Goal: Task Accomplishment & Management: Complete application form

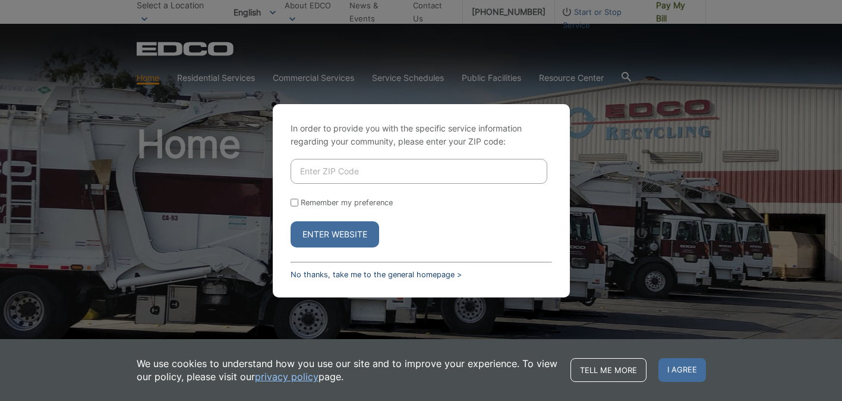
click at [397, 275] on link "No thanks, take me to the general homepage >" at bounding box center [376, 274] width 171 height 9
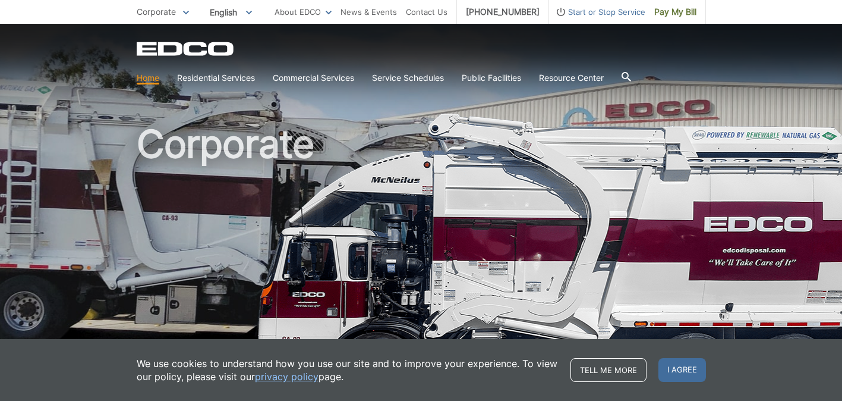
click at [591, 12] on span "Start or Stop Service" at bounding box center [597, 11] width 96 height 13
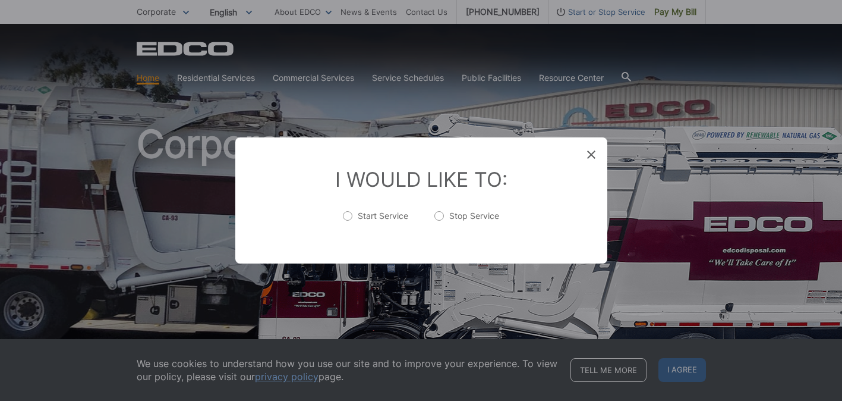
click at [442, 214] on label "Stop Service" at bounding box center [467, 222] width 65 height 24
radio input "true"
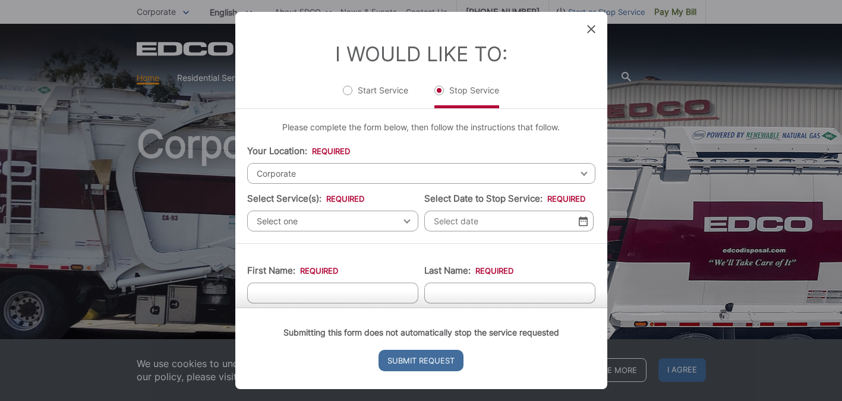
click at [583, 171] on div "Corporate Select your location [GEOGRAPHIC_DATA] [GEOGRAPHIC_DATA][PERSON_NAME]…" at bounding box center [421, 173] width 348 height 21
click at [584, 175] on div "Corporate Select your location [GEOGRAPHIC_DATA] [GEOGRAPHIC_DATA][PERSON_NAME]…" at bounding box center [421, 173] width 348 height 21
click at [332, 169] on span "Corporate" at bounding box center [421, 173] width 348 height 21
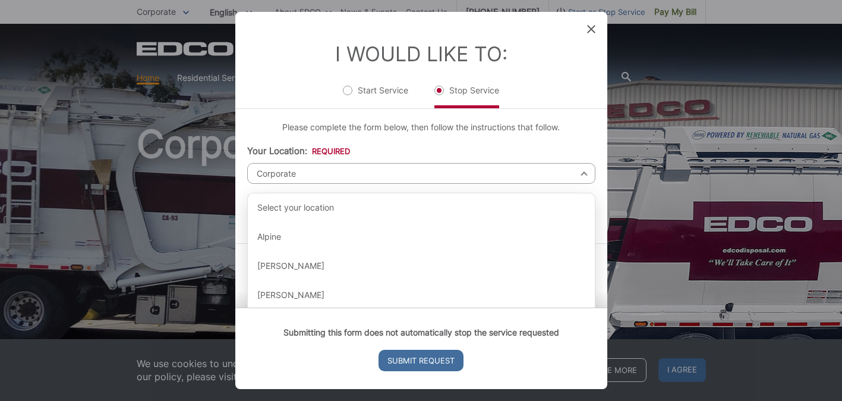
click at [332, 170] on span "Corporate" at bounding box center [421, 173] width 348 height 21
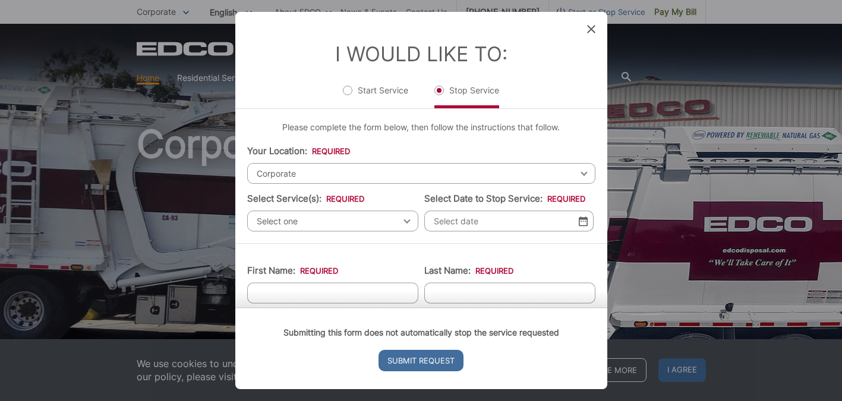
click at [660, 99] on div "Entry Status None In Progress Completed None None In Progress Completed I Would…" at bounding box center [421, 200] width 842 height 401
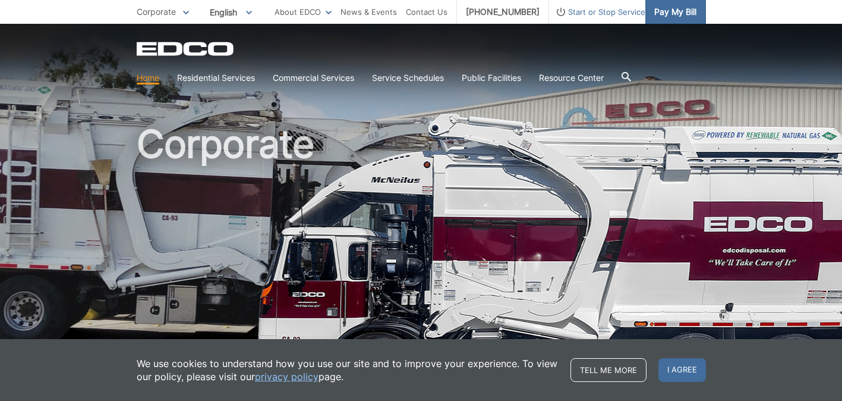
click at [668, 10] on span "Pay My Bill" at bounding box center [676, 11] width 42 height 13
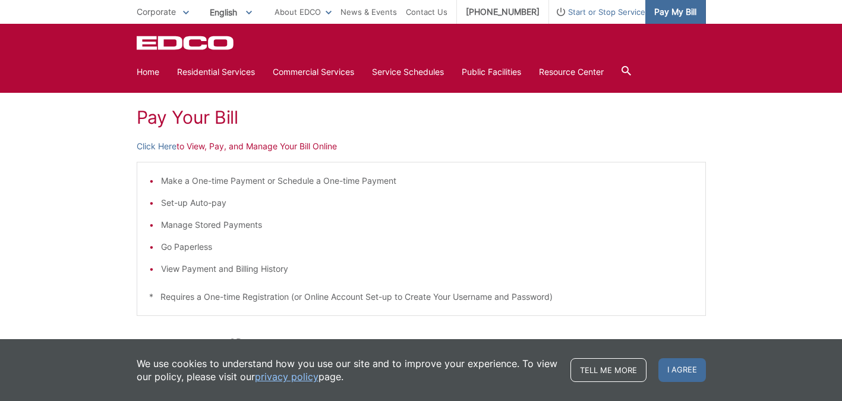
scroll to position [146, 0]
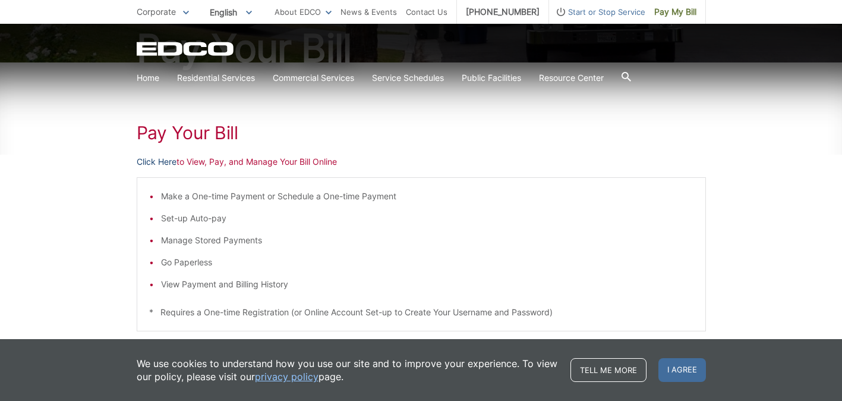
click at [152, 165] on link "Click Here" at bounding box center [157, 161] width 40 height 13
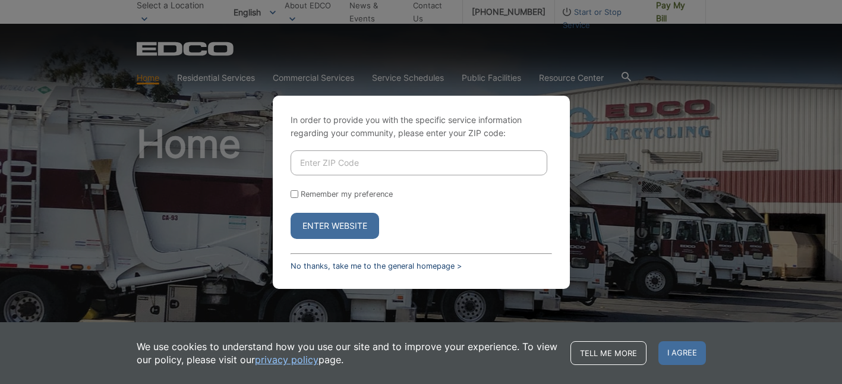
click at [359, 266] on link "No thanks, take me to the general homepage >" at bounding box center [376, 266] width 171 height 9
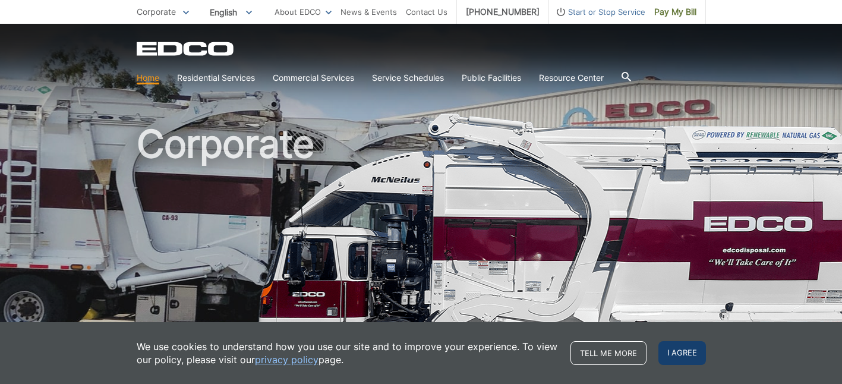
click at [681, 354] on span "I agree" at bounding box center [683, 353] width 48 height 24
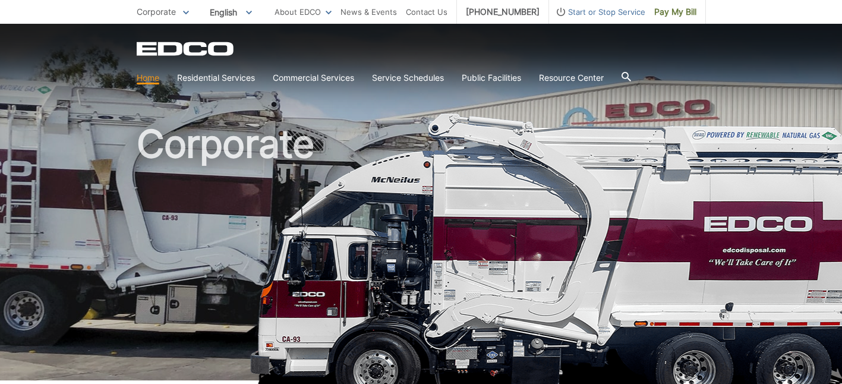
click at [601, 11] on span "Start or Stop Service" at bounding box center [597, 11] width 96 height 13
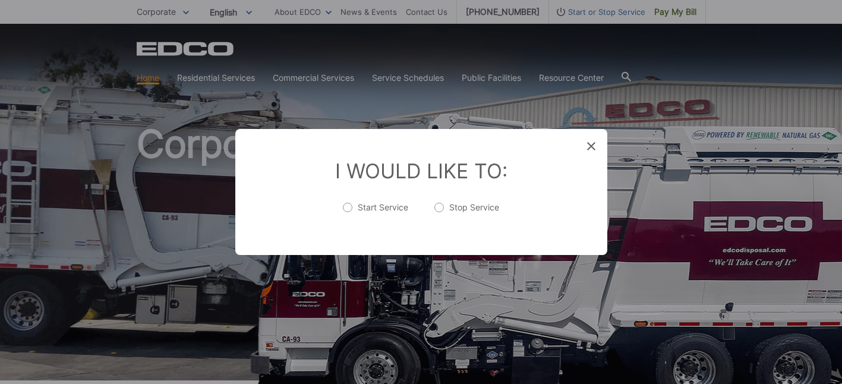
click at [441, 207] on label "Stop Service" at bounding box center [467, 214] width 65 height 24
radio input "true"
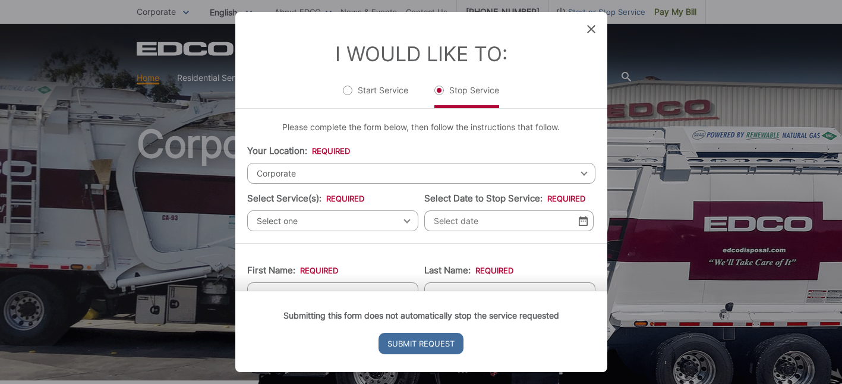
click at [583, 172] on div "Corporate Select your location [GEOGRAPHIC_DATA] [GEOGRAPHIC_DATA][PERSON_NAME]…" at bounding box center [421, 173] width 348 height 21
click at [583, 175] on div "Corporate Select your location [GEOGRAPHIC_DATA] [GEOGRAPHIC_DATA][PERSON_NAME]…" at bounding box center [421, 173] width 348 height 21
click at [408, 221] on div "Select one Select one Residential Curbside Pickup Commercial/Business Services …" at bounding box center [332, 220] width 171 height 21
click at [325, 218] on span "Select one" at bounding box center [332, 220] width 171 height 21
click at [300, 174] on span "Corporate" at bounding box center [421, 173] width 348 height 21
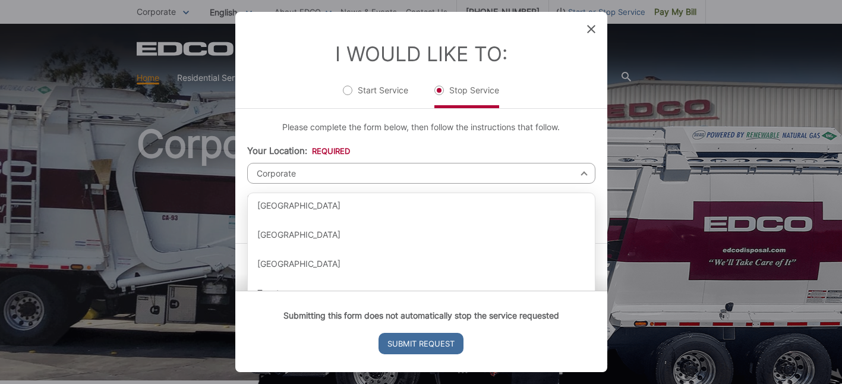
scroll to position [1384, 0]
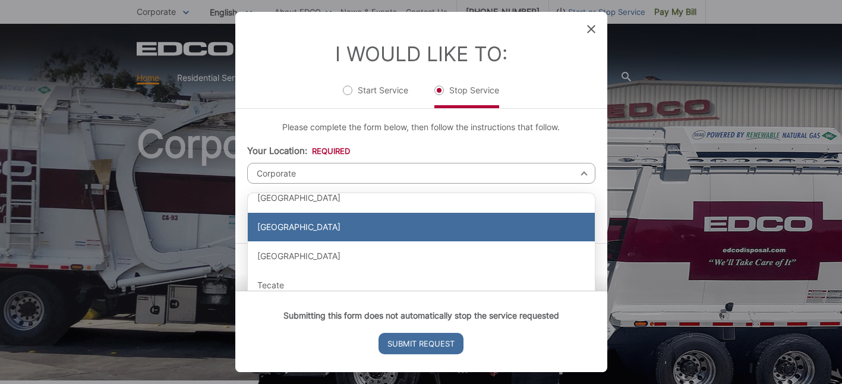
click at [315, 225] on div "[GEOGRAPHIC_DATA]" at bounding box center [421, 227] width 347 height 29
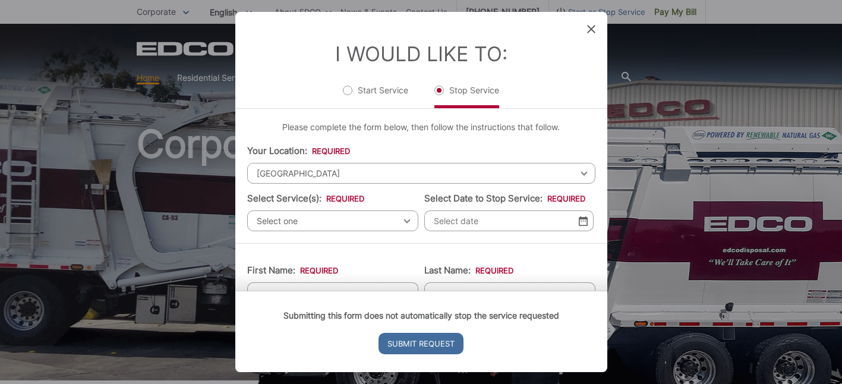
click at [408, 224] on span "Select one" at bounding box center [332, 220] width 171 height 21
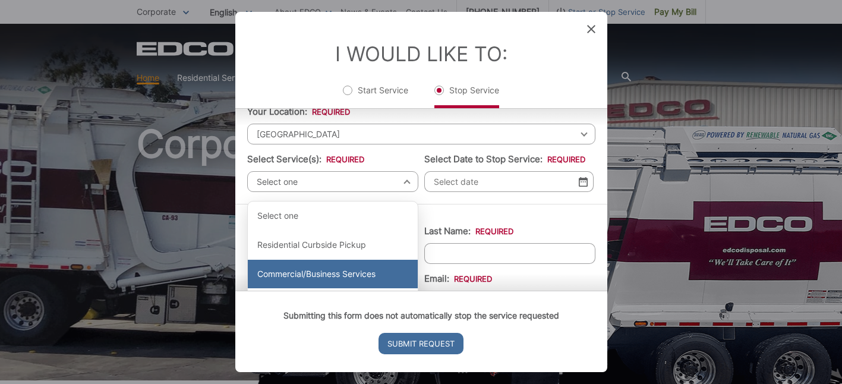
scroll to position [38, 0]
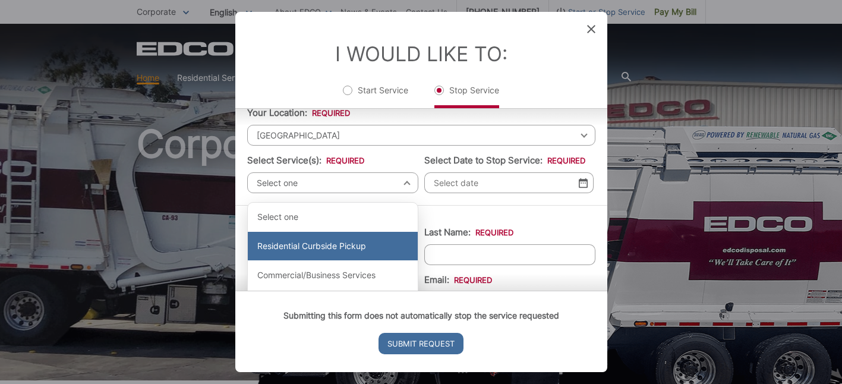
click at [359, 250] on div "Residential Curbside Pickup" at bounding box center [333, 246] width 170 height 29
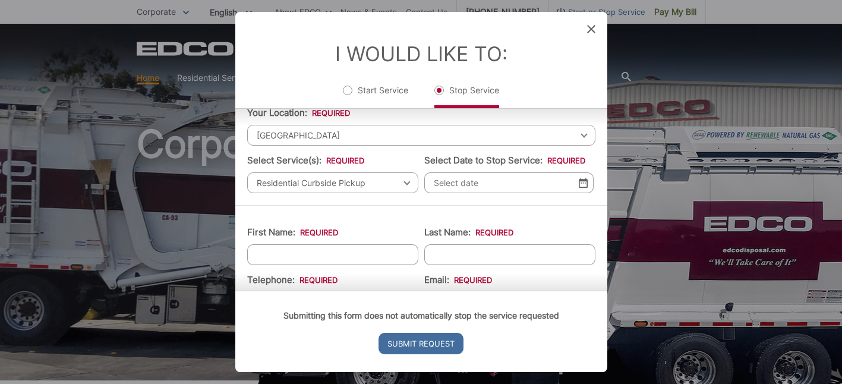
click at [584, 188] on img at bounding box center [583, 183] width 9 height 10
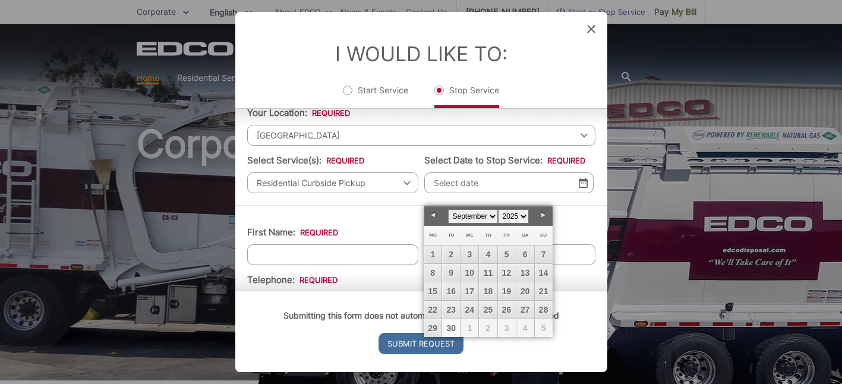
click at [452, 329] on link "30" at bounding box center [451, 328] width 18 height 18
type input "[DATE]"
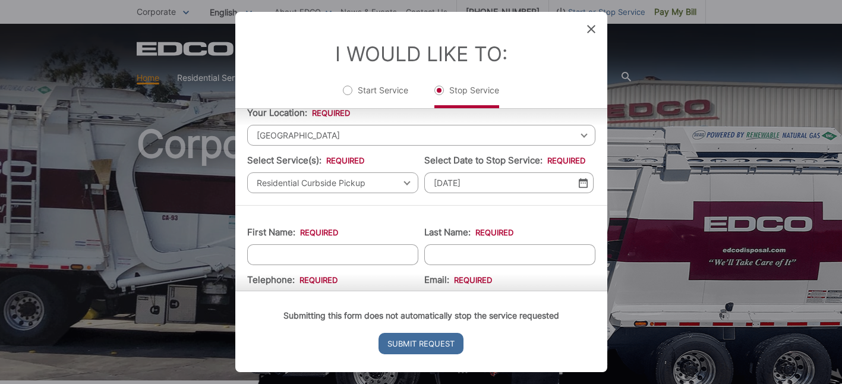
click at [402, 265] on input "First Name: *" at bounding box center [332, 254] width 171 height 21
type input "[PERSON_NAME]"
type input "[PHONE_NUMBER]"
type input "[EMAIL_ADDRESS][DOMAIN_NAME]"
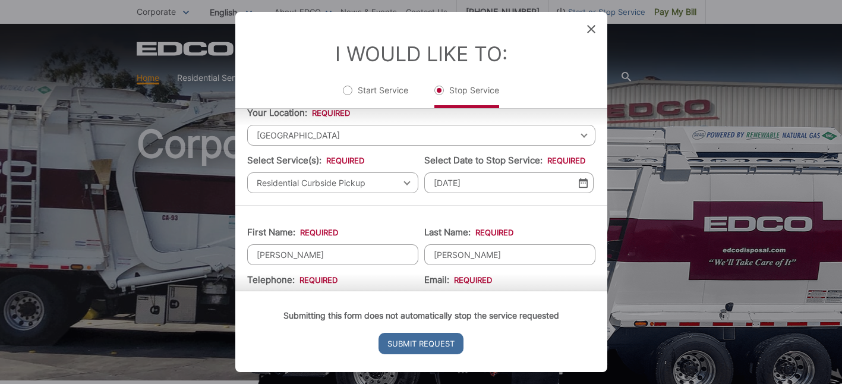
type input "[STREET_ADDRESS]"
type input "[GEOGRAPHIC_DATA]"
type input "92075"
type input "[STREET_ADDRESS]"
type input "[GEOGRAPHIC_DATA]"
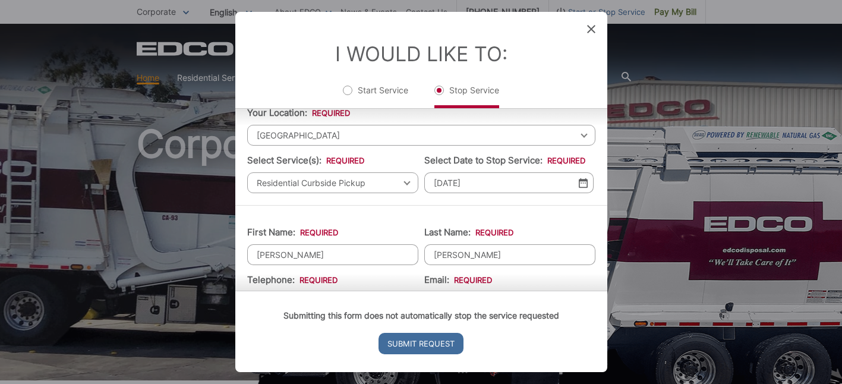
type input "92075"
type input "CA"
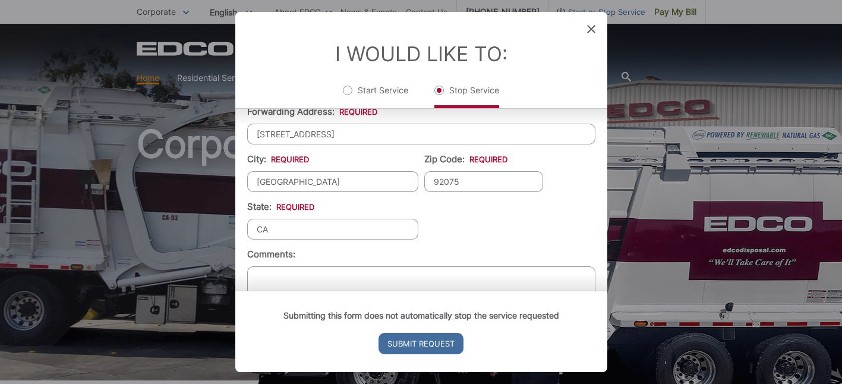
scroll to position [400, 0]
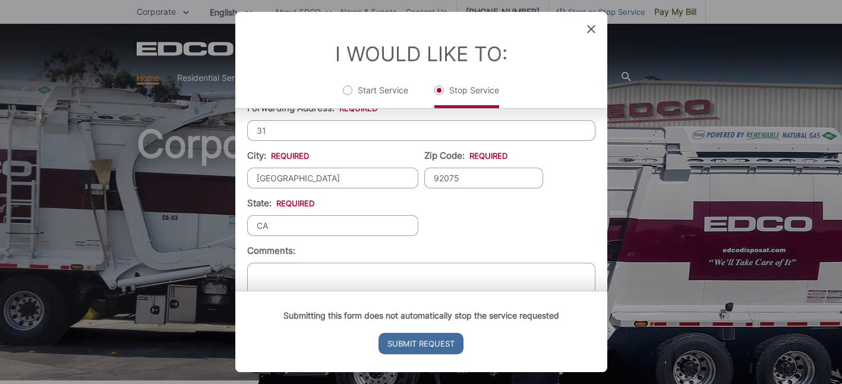
type input "3"
type input "78900 Galaxy Dr"
drag, startPoint x: 323, startPoint y: 188, endPoint x: 232, endPoint y: 179, distance: 90.9
type input "La Quinta"
drag, startPoint x: 468, startPoint y: 184, endPoint x: 419, endPoint y: 188, distance: 48.9
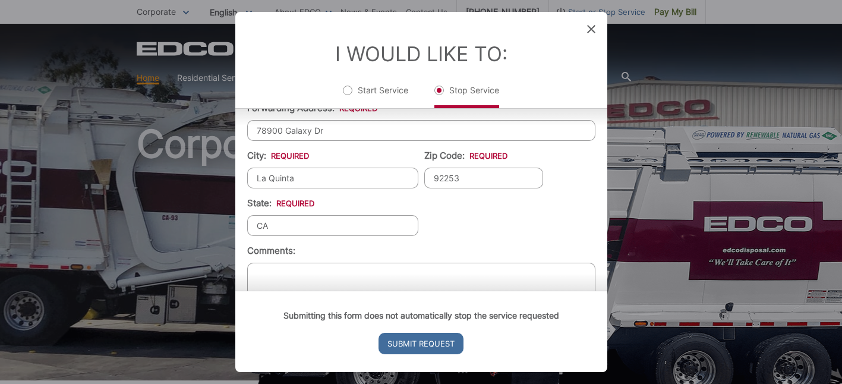
type input "92253"
click at [455, 251] on ul "First Name: * [PERSON_NAME] Last Name: * [PERSON_NAME] Telephone: * [PHONE_NUMB…" at bounding box center [421, 91] width 348 height 470
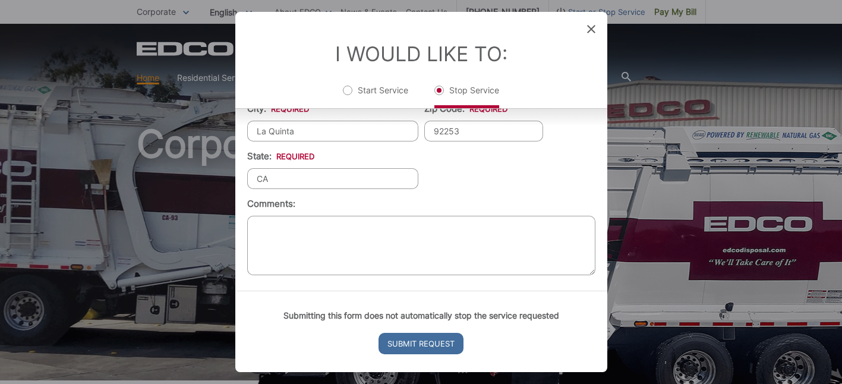
scroll to position [457, 0]
click at [259, 229] on textarea "Comments:" at bounding box center [421, 245] width 348 height 59
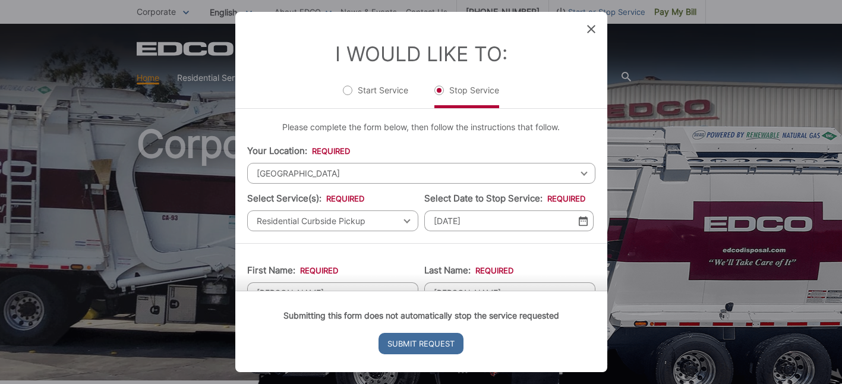
scroll to position [0, 0]
click at [583, 226] on img at bounding box center [583, 221] width 9 height 10
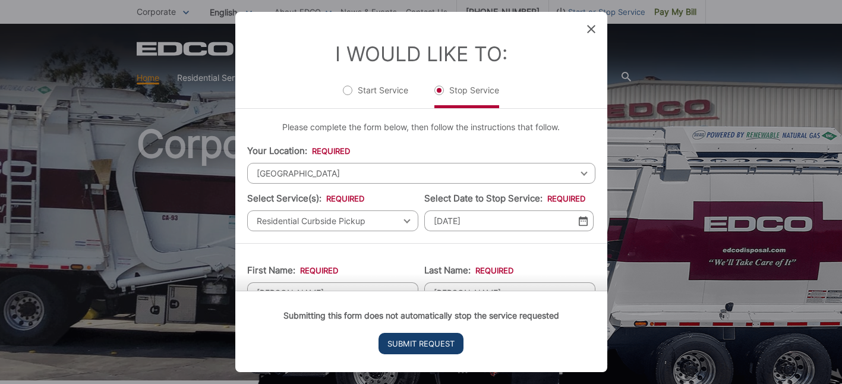
click at [411, 344] on input "Submit Request" at bounding box center [421, 343] width 85 height 21
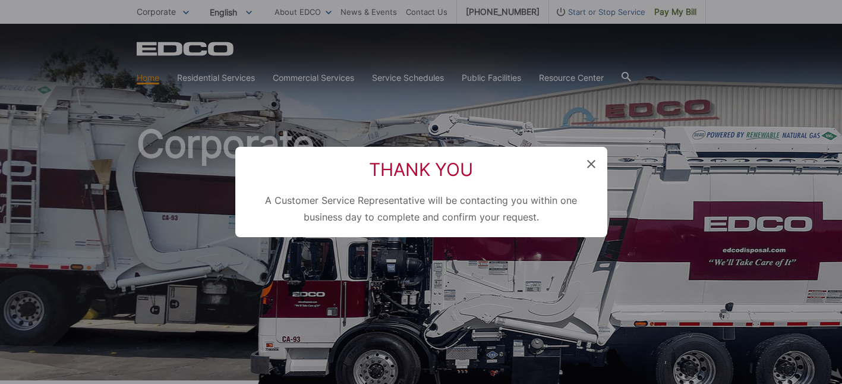
scroll to position [87, 0]
